Goal: Task Accomplishment & Management: Use online tool/utility

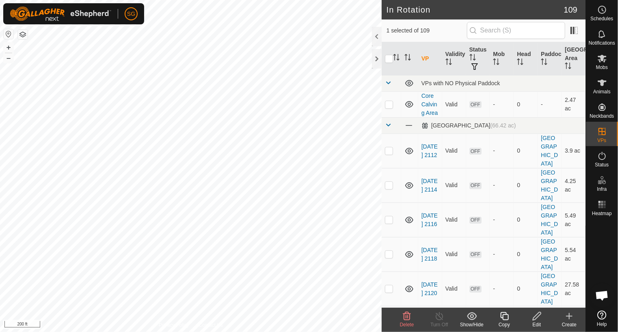
checkbox input "false"
checkbox input "true"
checkbox input "false"
